Goal: Unclear

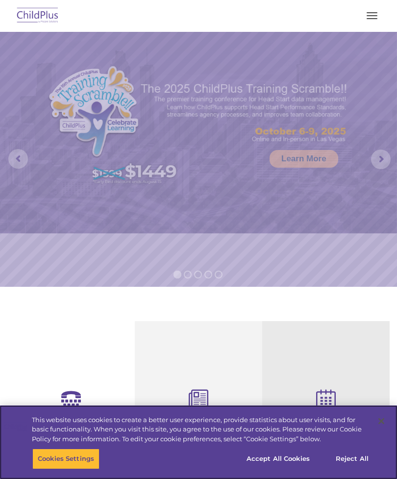
select select "MEDIUM"
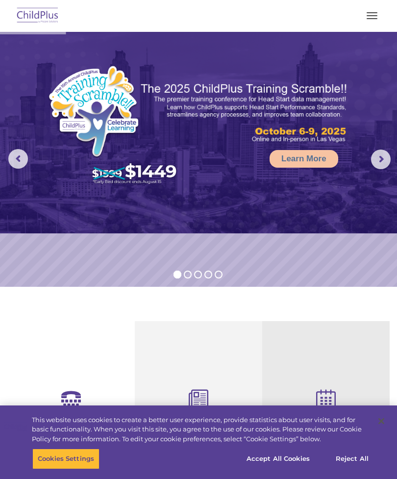
click at [362, 16] on button "button" at bounding box center [372, 16] width 21 height 16
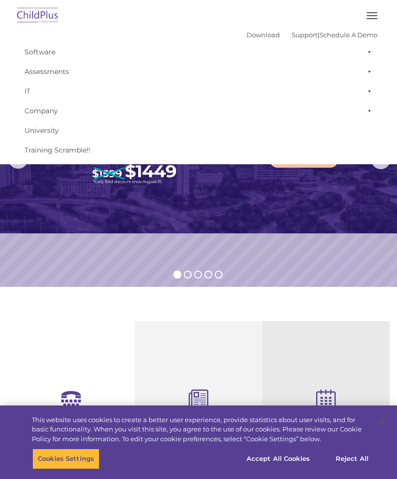
click at [375, 23] on button "button" at bounding box center [372, 16] width 21 height 16
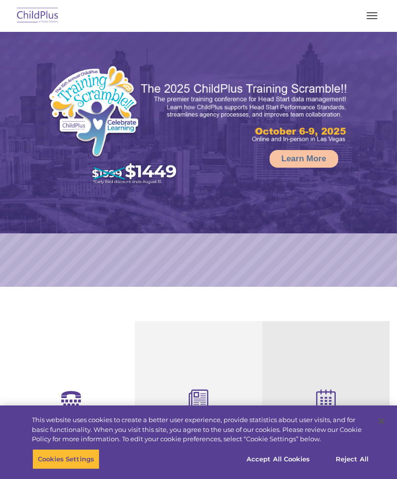
select select "MEDIUM"
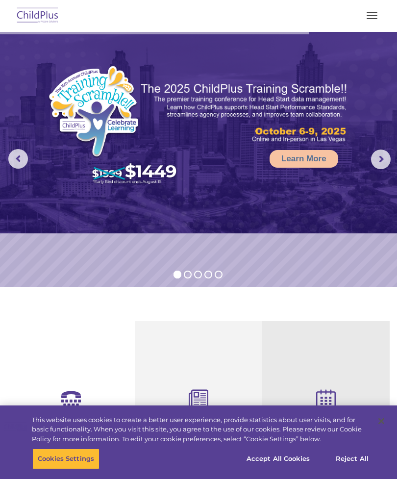
click at [375, 12] on span "button" at bounding box center [372, 12] width 11 height 1
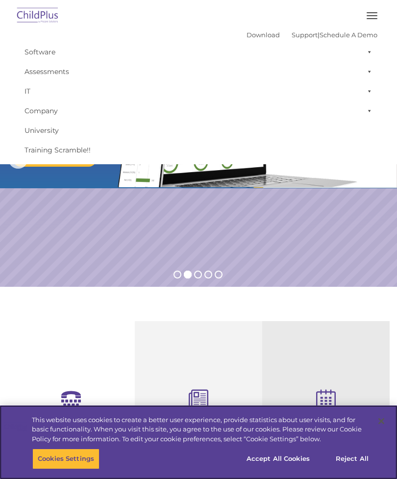
click at [297, 469] on button "Accept All Cookies" at bounding box center [278, 458] width 74 height 21
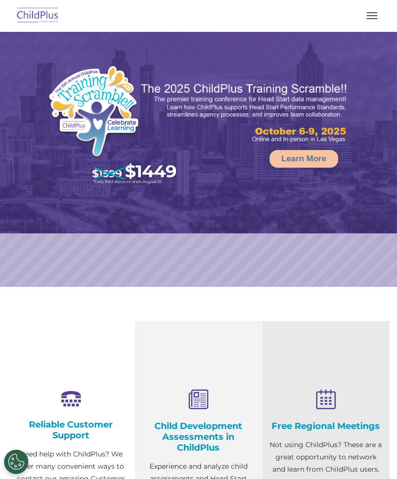
select select "MEDIUM"
